Goal: Information Seeking & Learning: Learn about a topic

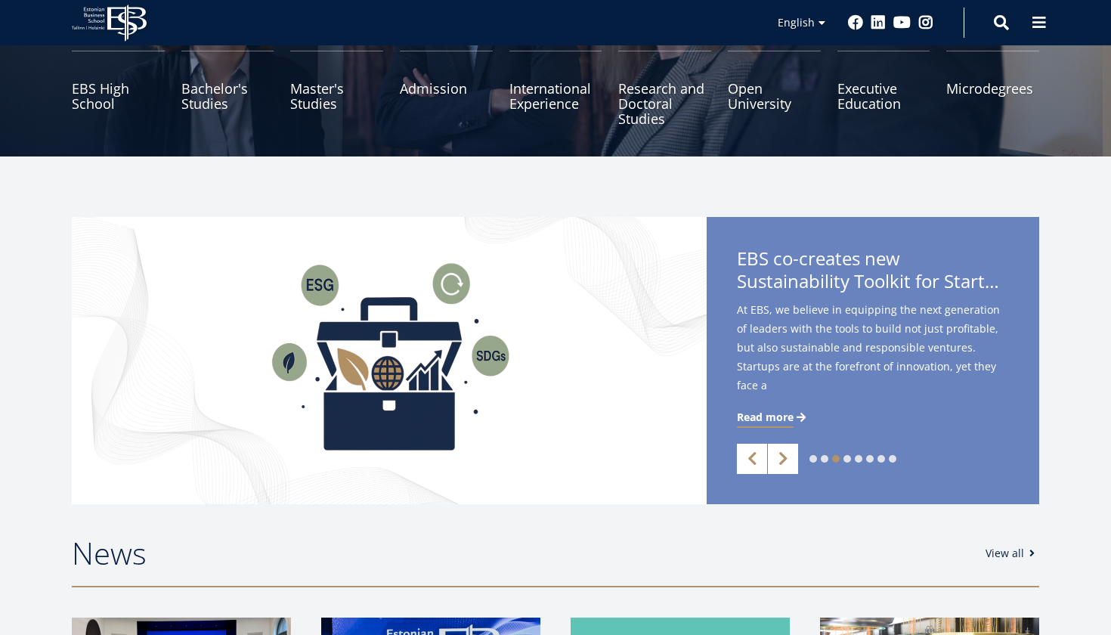
scroll to position [209, 0]
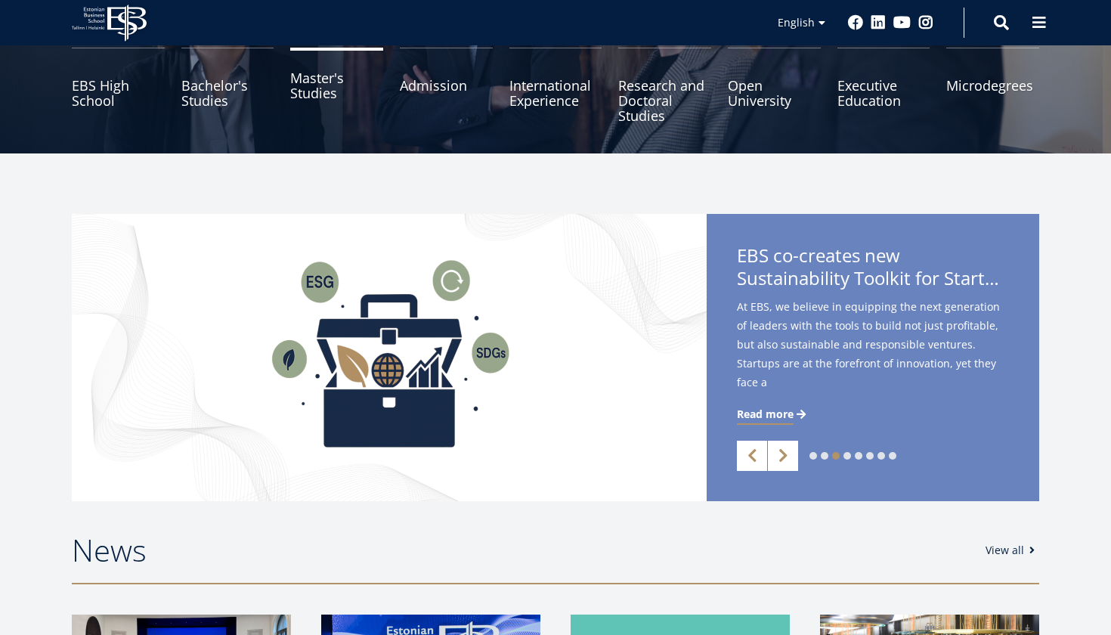
click at [327, 79] on link "Master's Studies" at bounding box center [336, 86] width 93 height 76
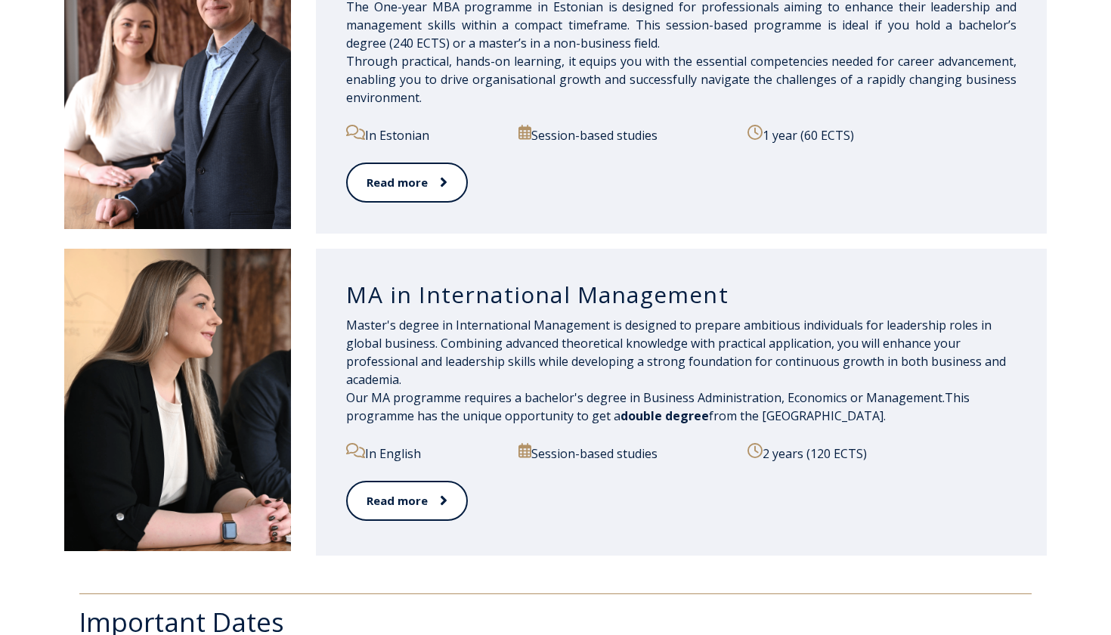
scroll to position [1545, 0]
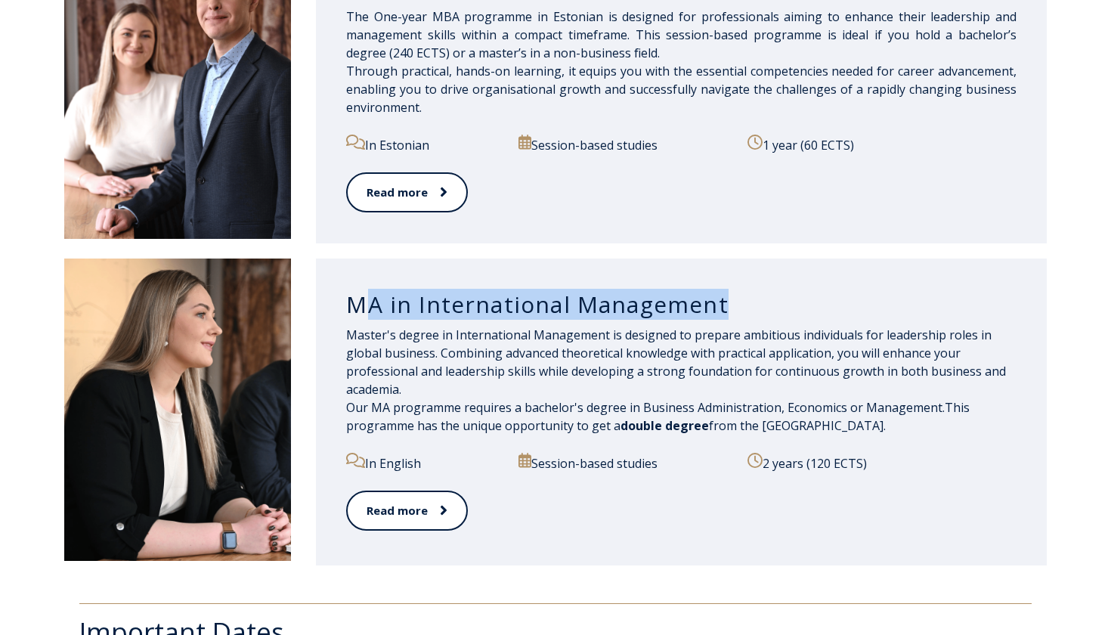
drag, startPoint x: 359, startPoint y: 305, endPoint x: 731, endPoint y: 305, distance: 371.8
click at [731, 305] on h3 "MA in International Management" at bounding box center [681, 304] width 670 height 29
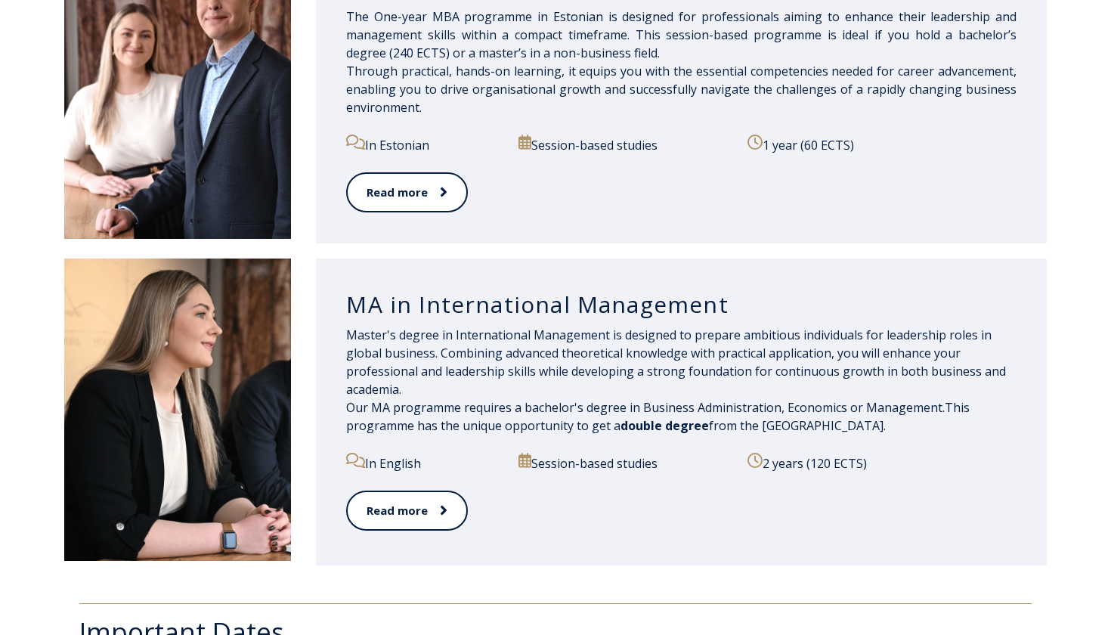
click at [617, 304] on h3 "MA in International Management" at bounding box center [681, 304] width 670 height 29
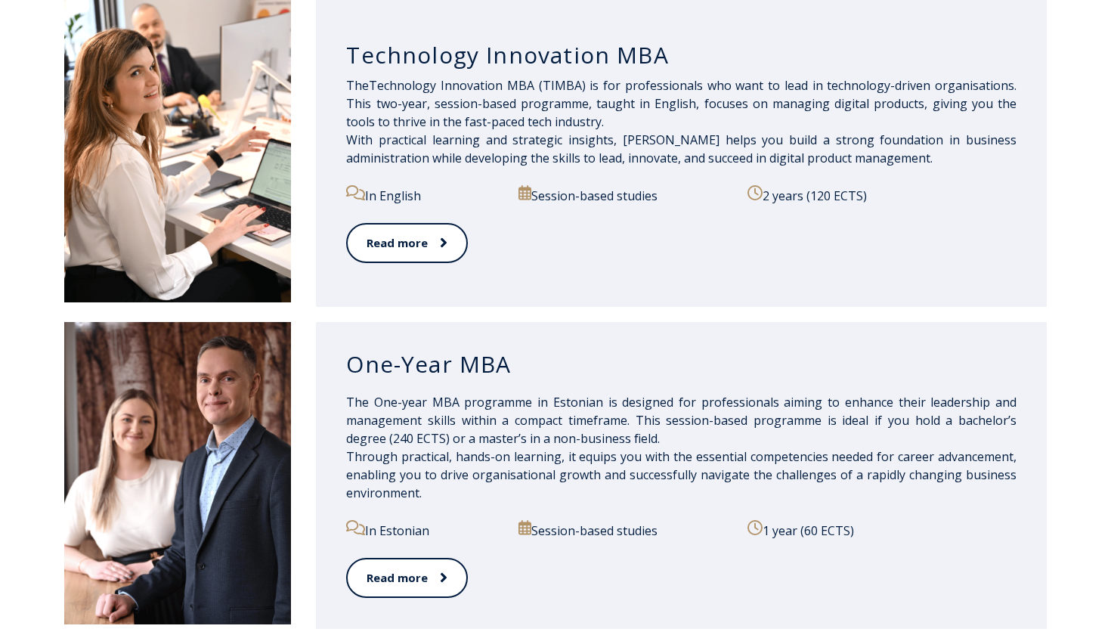
scroll to position [1153, 0]
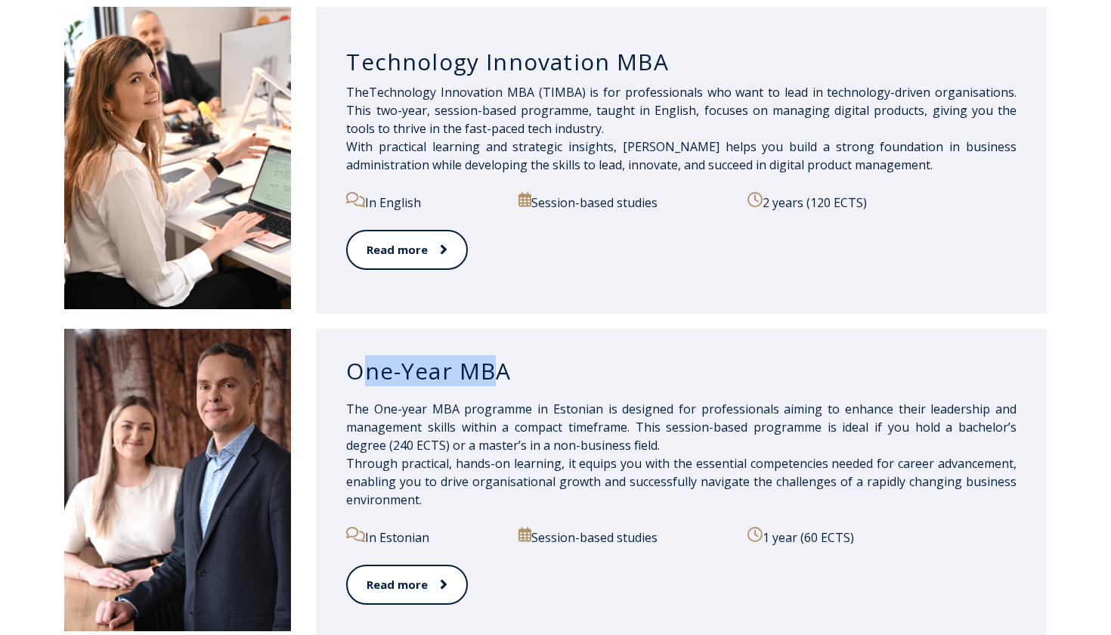
drag, startPoint x: 361, startPoint y: 370, endPoint x: 502, endPoint y: 369, distance: 140.6
click at [502, 369] on h3 "One-Year MBA" at bounding box center [681, 371] width 670 height 29
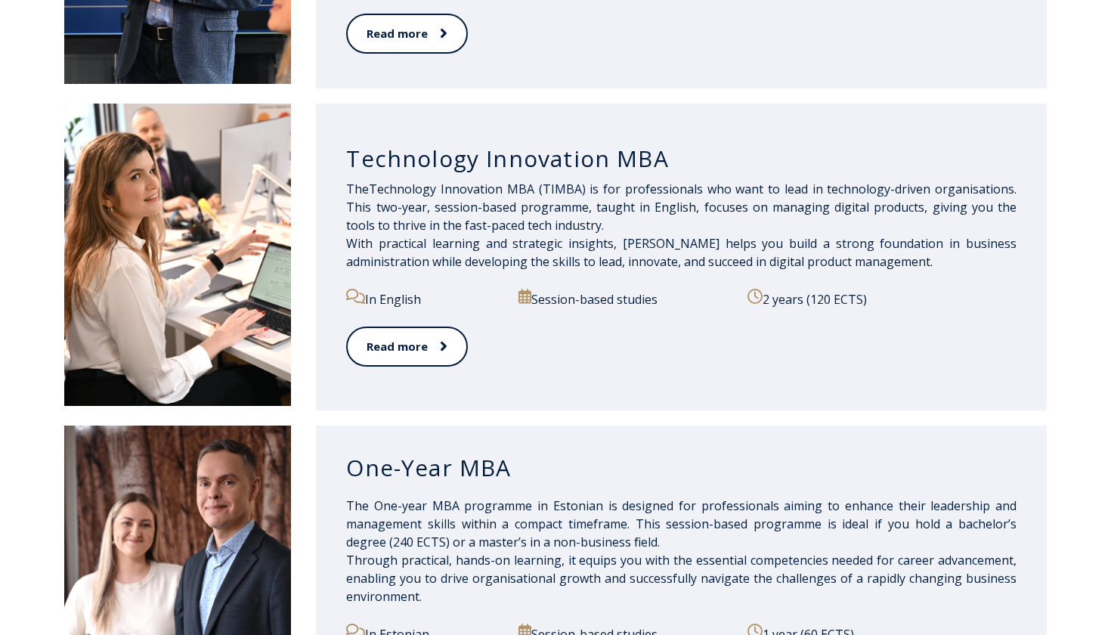
scroll to position [973, 0]
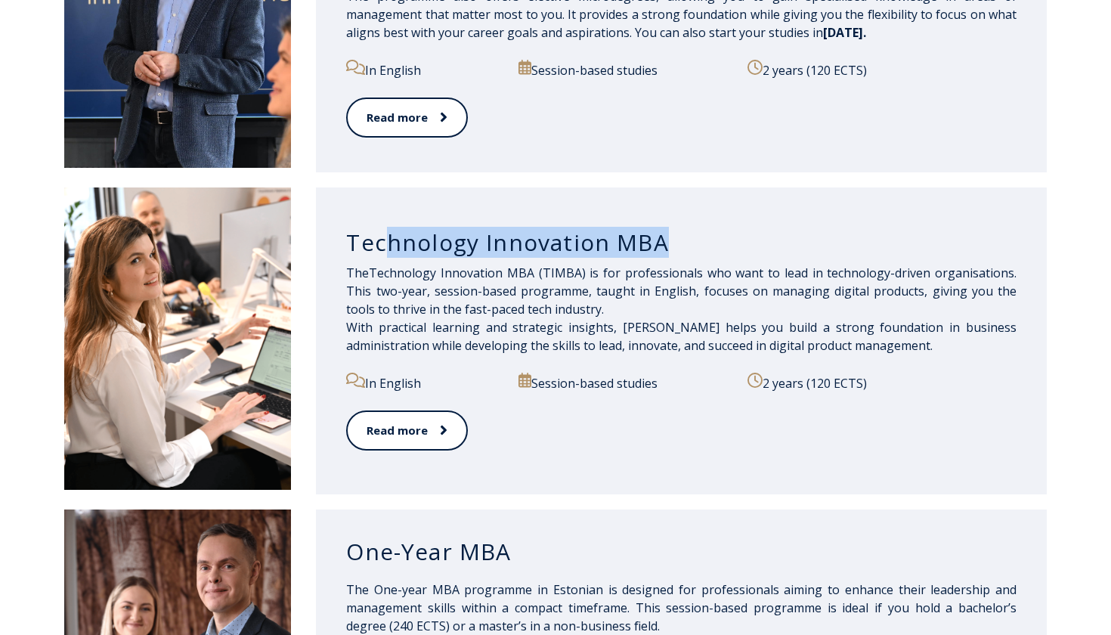
drag, startPoint x: 380, startPoint y: 248, endPoint x: 663, endPoint y: 249, distance: 282.6
click at [663, 249] on h3 "Technology Innovation MBA" at bounding box center [681, 242] width 670 height 29
drag, startPoint x: 410, startPoint y: 248, endPoint x: 583, endPoint y: 249, distance: 172.3
click at [583, 249] on h3 "Technology Innovation MBA" at bounding box center [681, 242] width 670 height 29
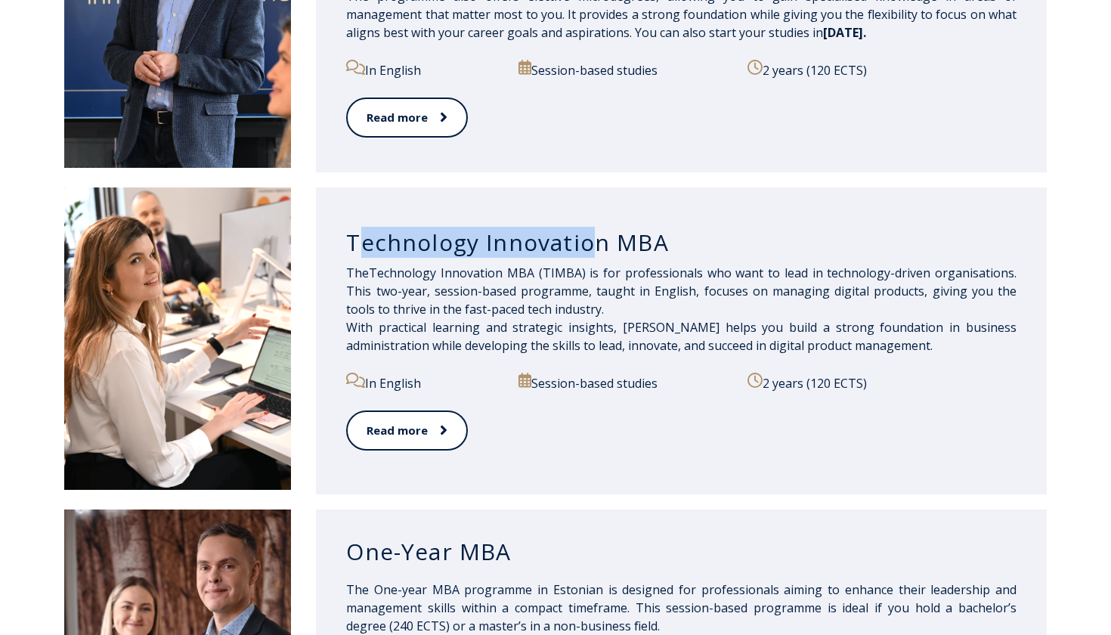
click at [583, 249] on h3 "Technology Innovation MBA" at bounding box center [681, 242] width 670 height 29
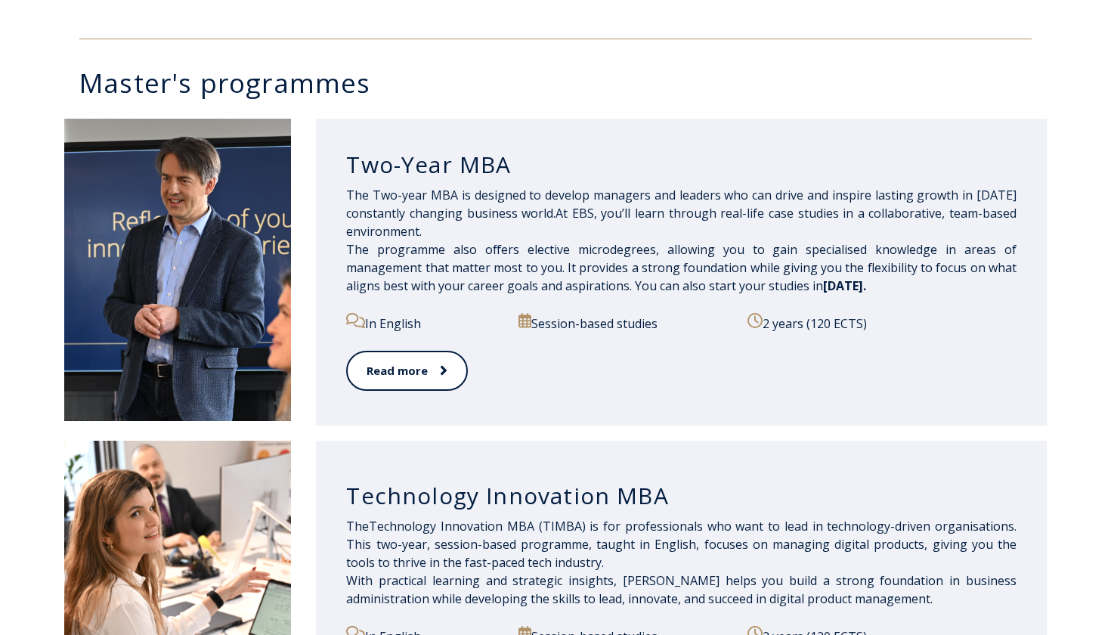
scroll to position [705, 0]
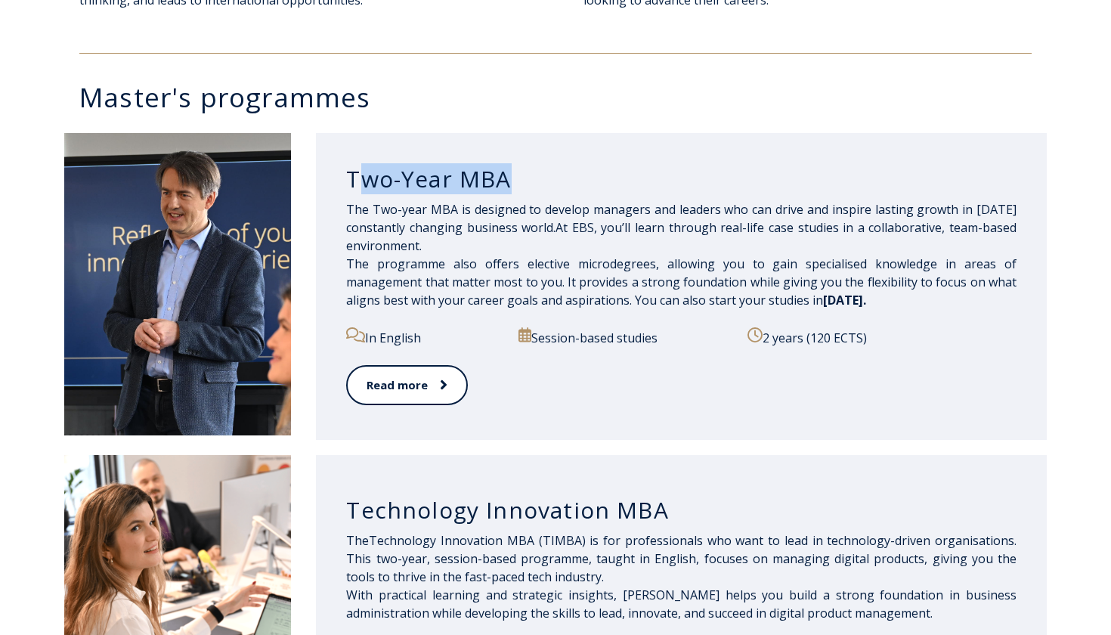
drag, startPoint x: 354, startPoint y: 177, endPoint x: 508, endPoint y: 177, distance: 154.2
click at [509, 177] on h3 "Two-Year MBA" at bounding box center [681, 179] width 670 height 29
click at [508, 177] on h3 "Two-Year MBA" at bounding box center [681, 179] width 670 height 29
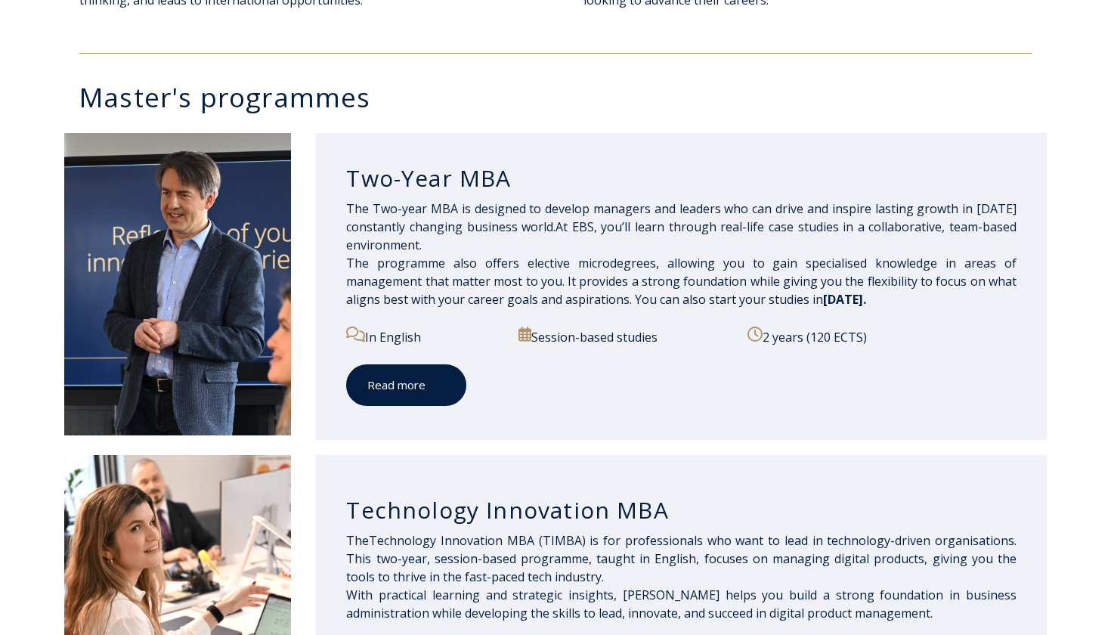
click at [421, 398] on link "Read more" at bounding box center [406, 385] width 120 height 42
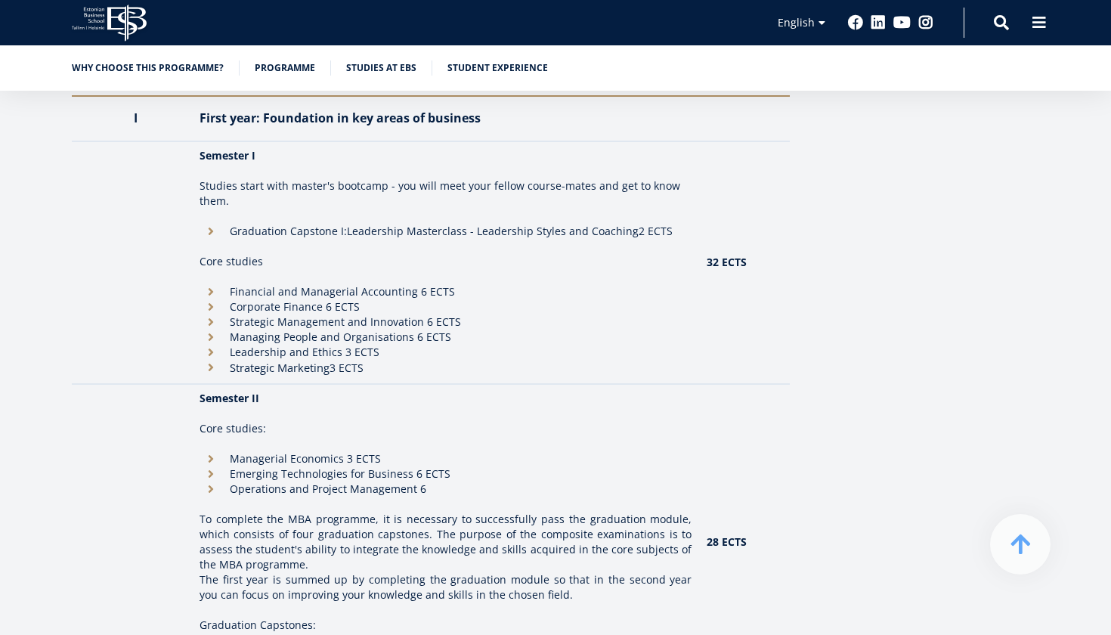
scroll to position [1409, 0]
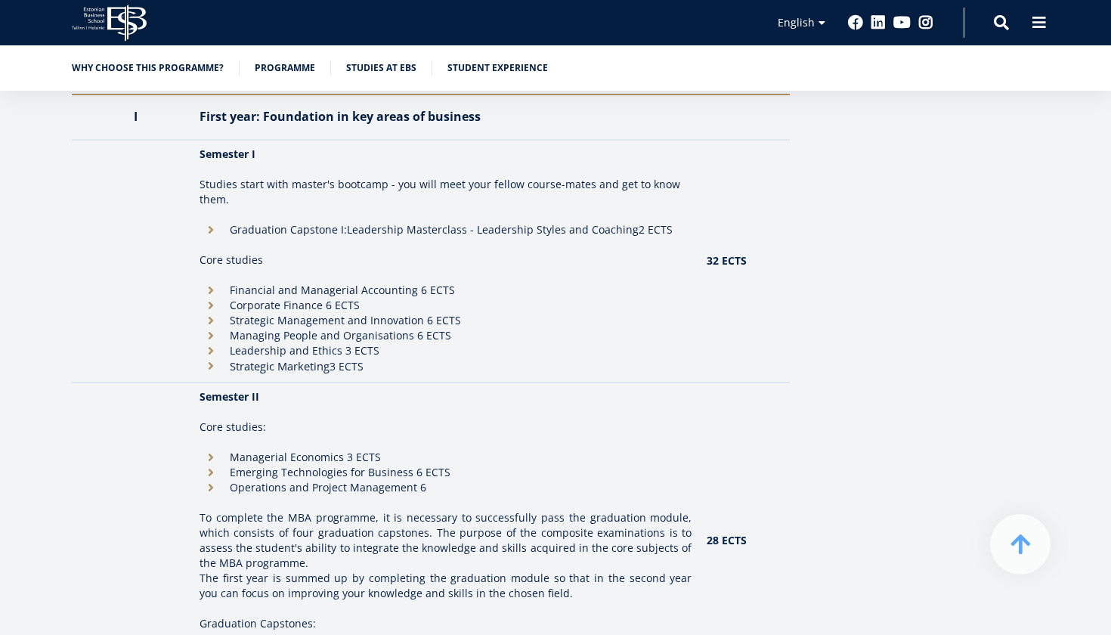
drag, startPoint x: 249, startPoint y: 292, endPoint x: 335, endPoint y: 370, distance: 116.6
click at [335, 371] on ul "Financial and Managerial Accounting 6 ECTS Corporate Finance 6 ECTS Strategic M…" at bounding box center [446, 328] width 492 height 91
click at [329, 370] on span "Strategic Marketing" at bounding box center [280, 365] width 100 height 15
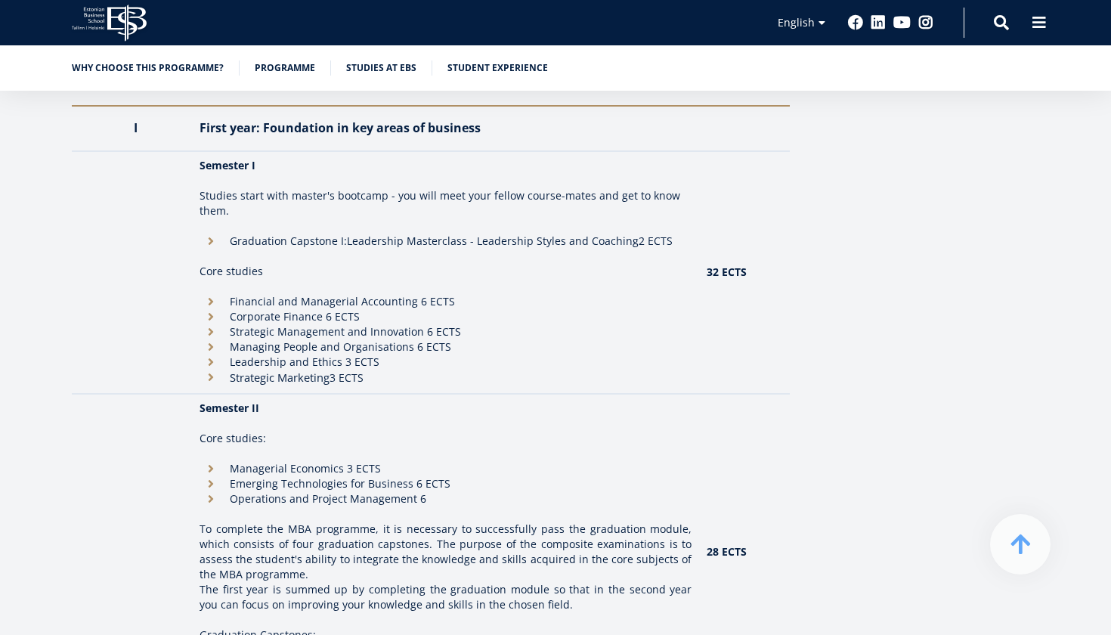
scroll to position [1372, 0]
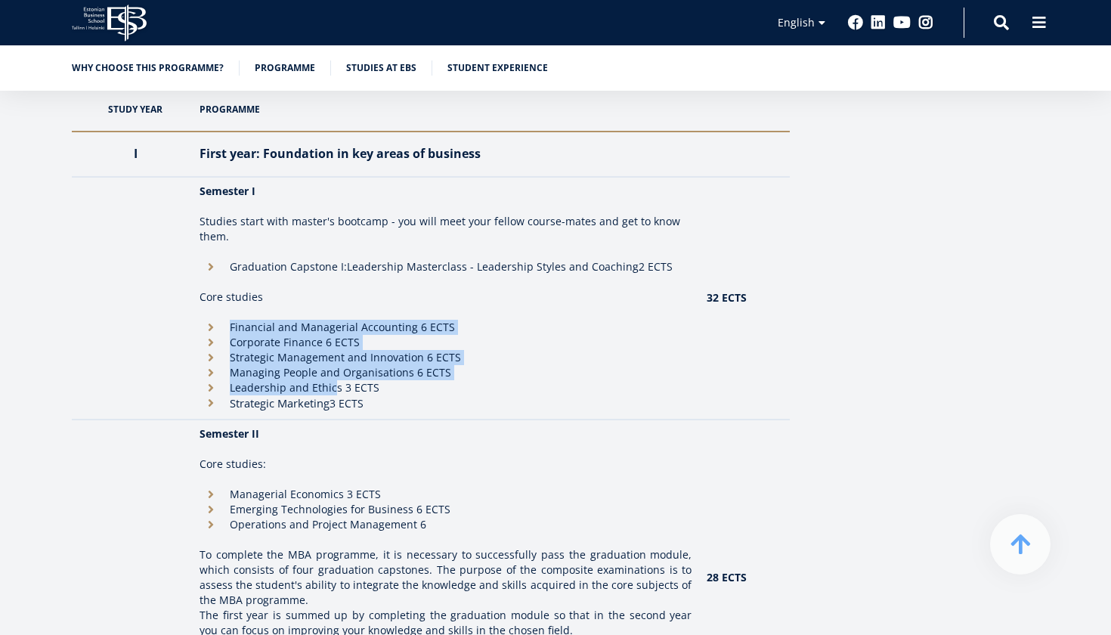
drag, startPoint x: 234, startPoint y: 331, endPoint x: 336, endPoint y: 380, distance: 113.9
click at [337, 381] on ul "Financial and Managerial Accounting 6 ECTS Corporate Finance 6 ECTS Strategic M…" at bounding box center [446, 365] width 492 height 91
click at [336, 380] on li "Leadership and Ethics 3 ECTS" at bounding box center [446, 387] width 492 height 15
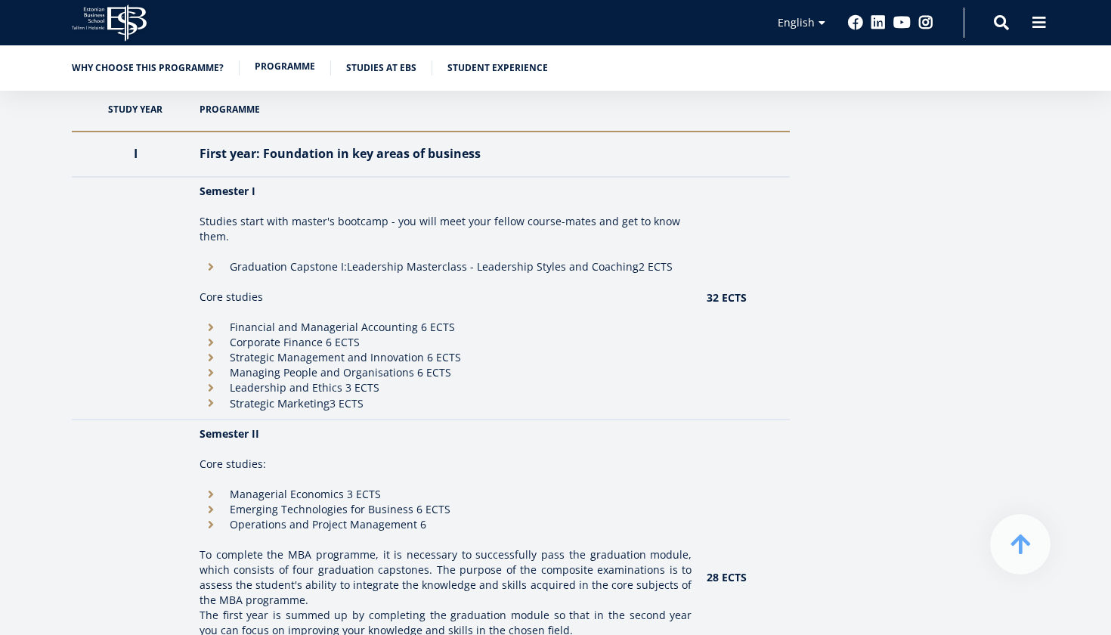
click at [289, 70] on link "Programme" at bounding box center [285, 66] width 60 height 15
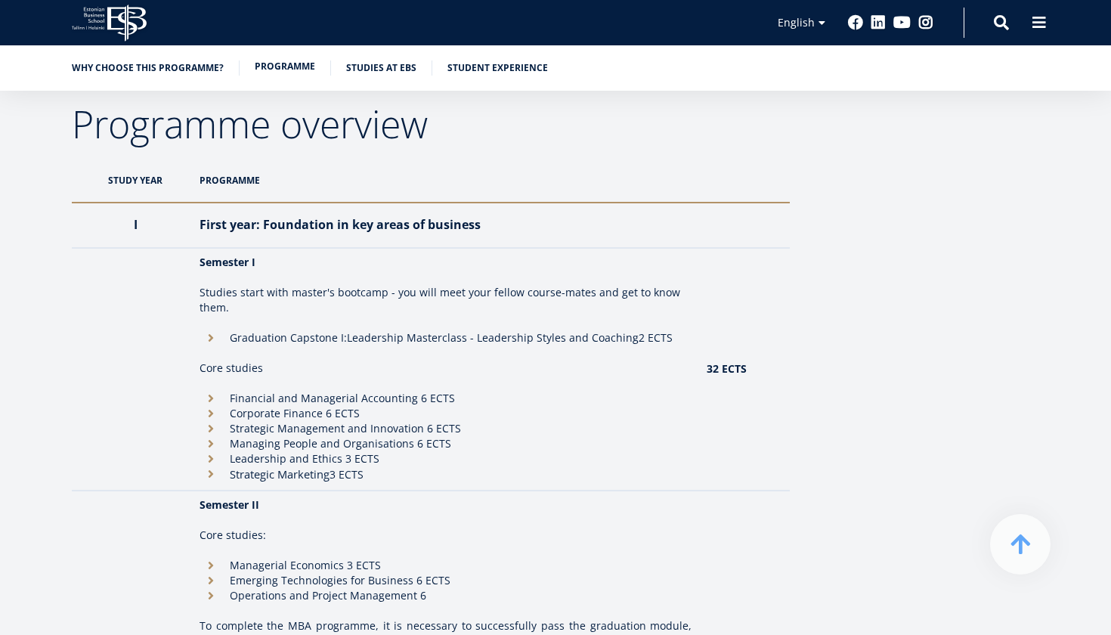
click at [271, 70] on link "Programme" at bounding box center [285, 66] width 60 height 15
click at [122, 20] on icon at bounding box center [126, 23] width 39 height 37
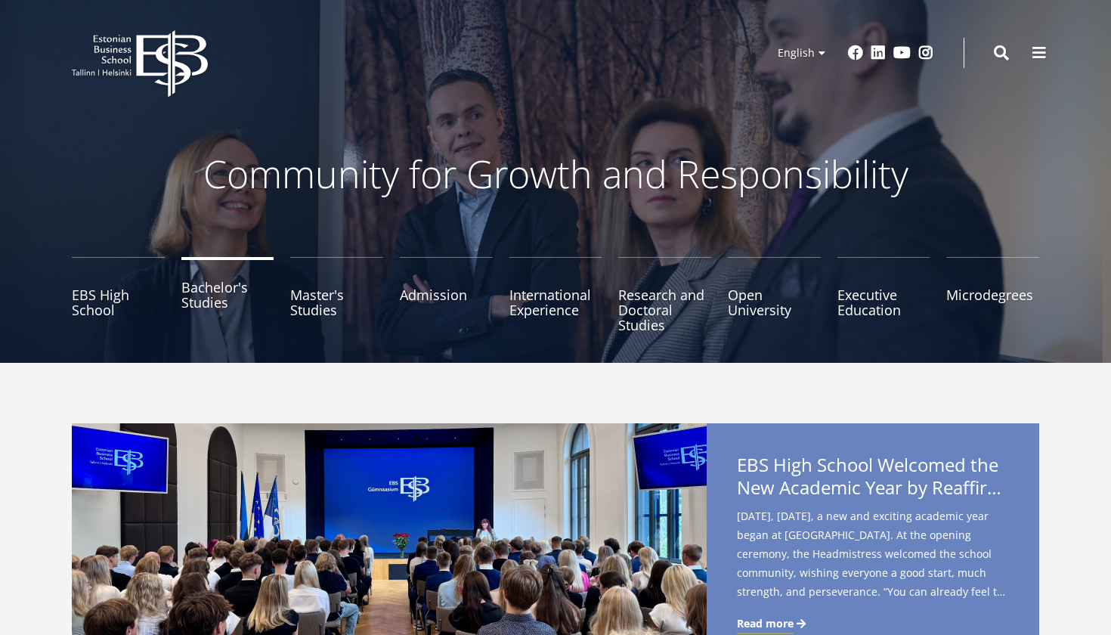
click at [197, 293] on link "Bachelor's Studies" at bounding box center [227, 295] width 93 height 76
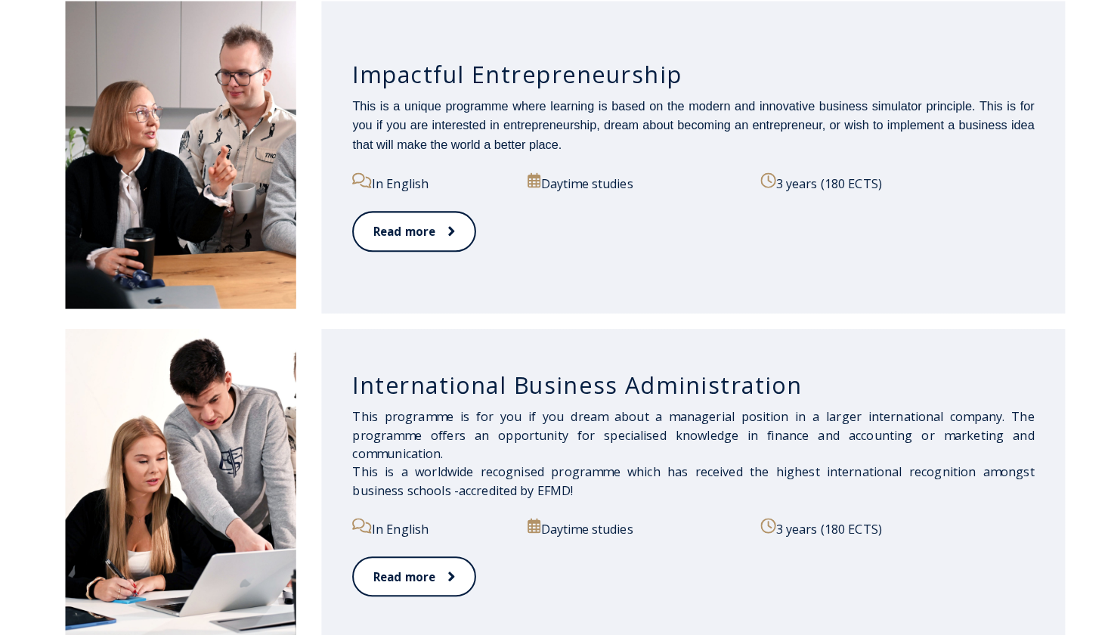
scroll to position [830, 0]
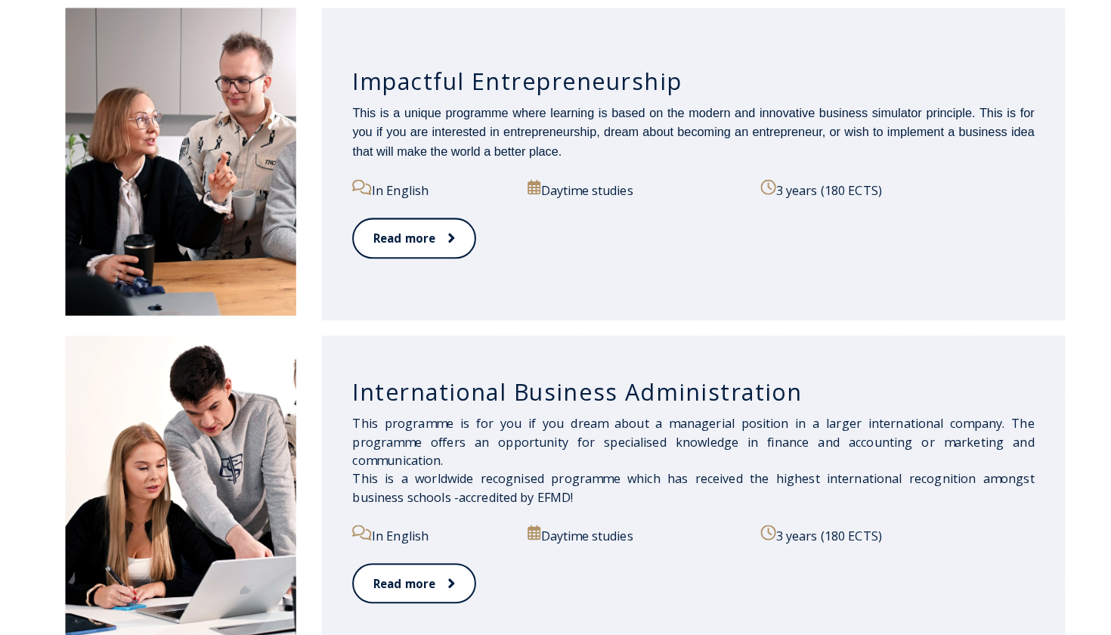
click at [616, 302] on div "Impactful Entrepreneurship This is a unique programme where learning is based o…" at bounding box center [681, 161] width 731 height 307
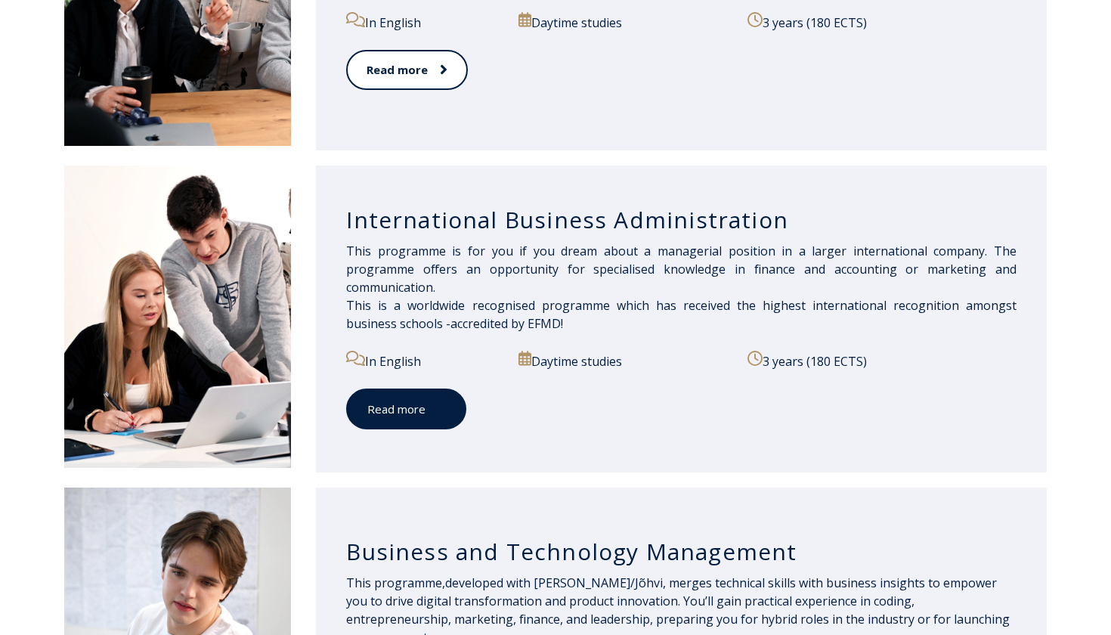
scroll to position [996, 0]
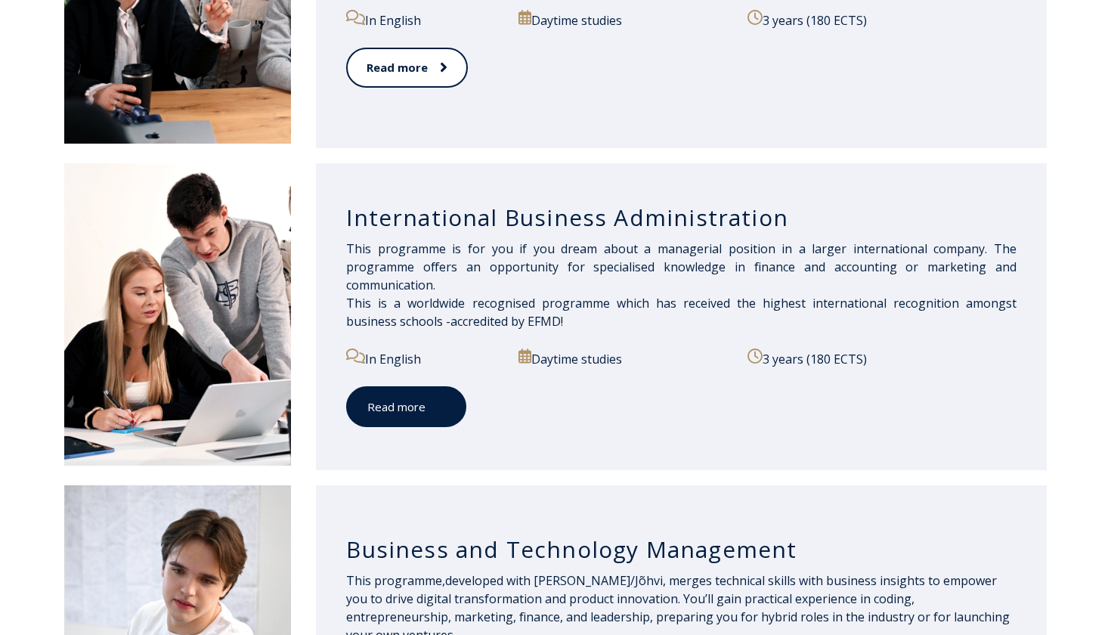
click at [425, 406] on span at bounding box center [435, 406] width 20 height 15
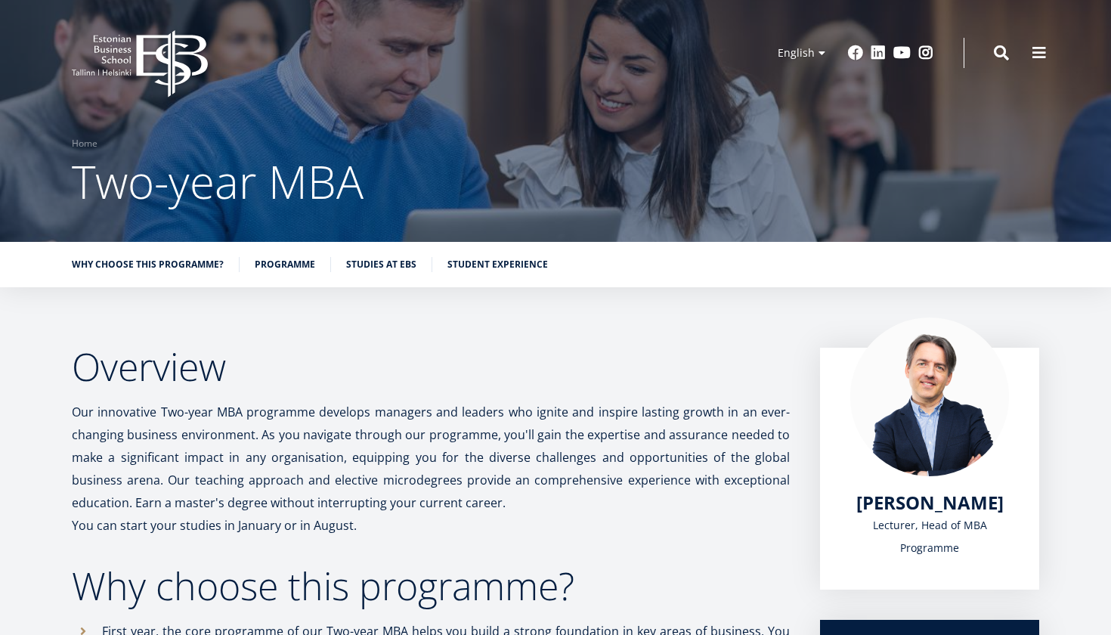
scroll to position [1372, 0]
